Goal: Download file/media

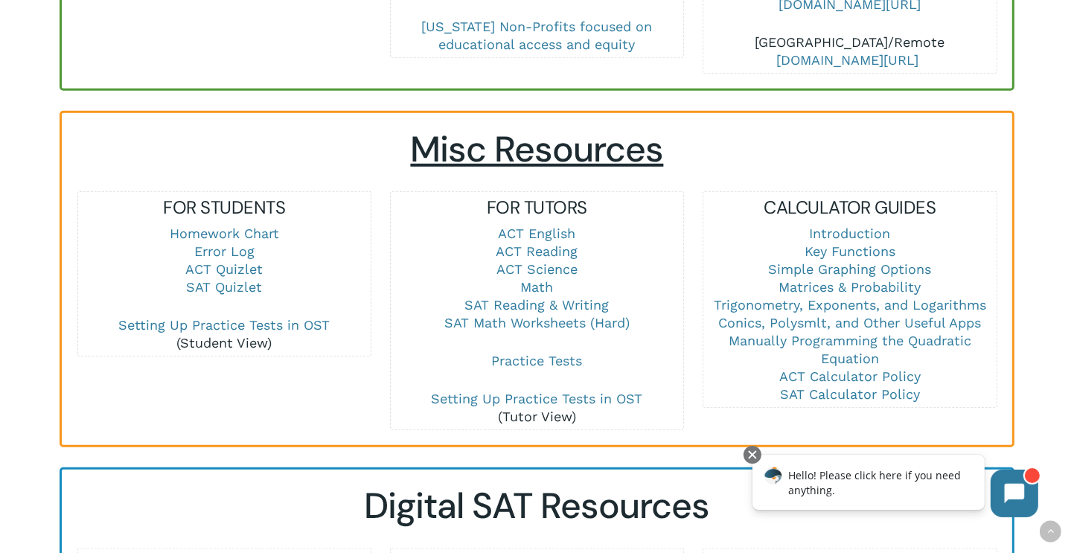
scroll to position [940, 0]
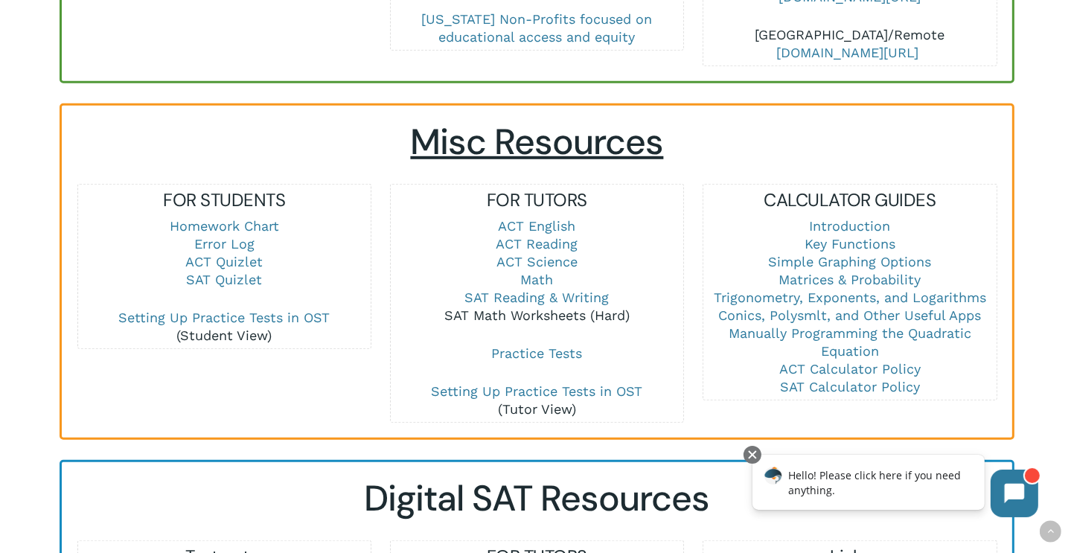
click at [539, 307] on link "SAT Math Worksheets (Hard)" at bounding box center [536, 315] width 185 height 16
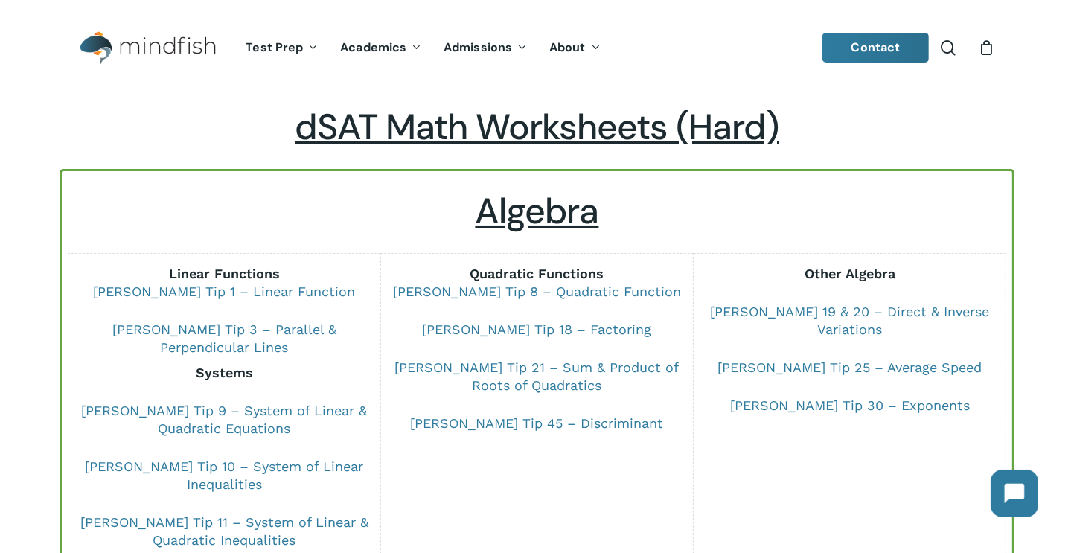
scroll to position [45, 0]
